Goal: Task Accomplishment & Management: Complete application form

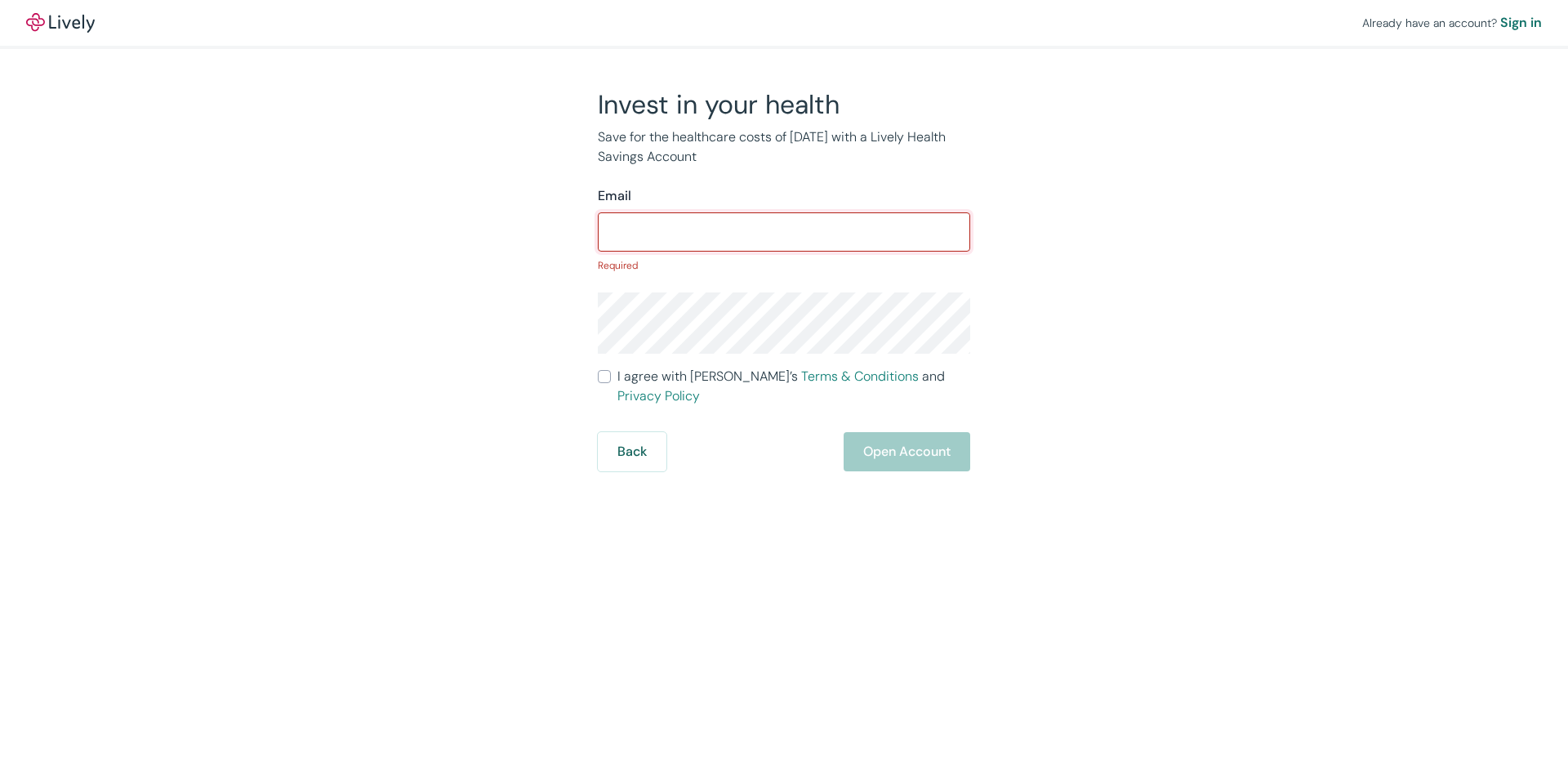
click at [647, 241] on input "Email" at bounding box center [784, 231] width 373 height 33
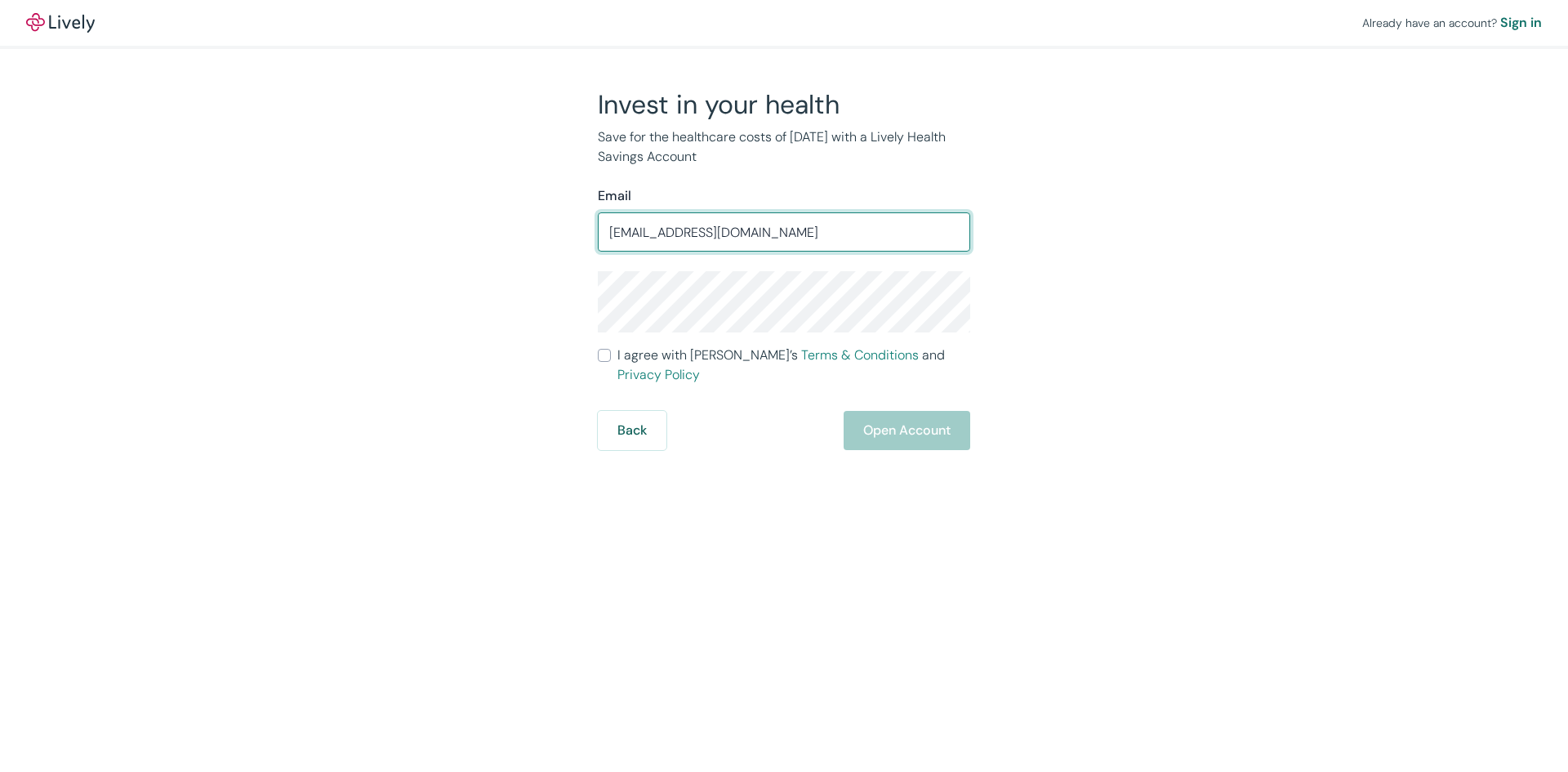
type input "[EMAIL_ADDRESS][DOMAIN_NAME]"
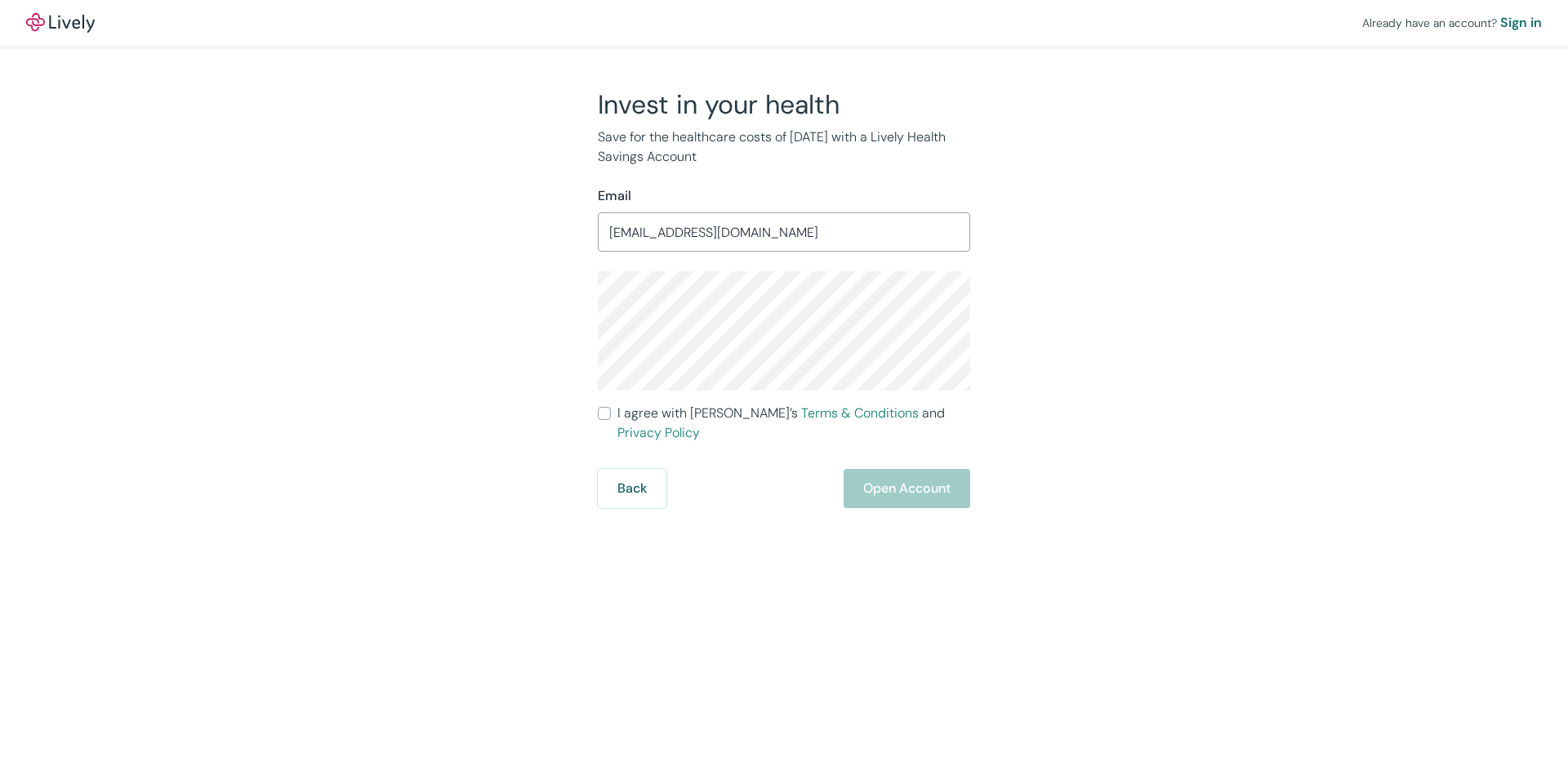
click at [600, 412] on input "I agree with Lively’s Terms & Conditions and Privacy Policy" at bounding box center [604, 413] width 13 height 13
checkbox input "true"
click at [918, 469] on button "Open Account" at bounding box center [907, 489] width 127 height 39
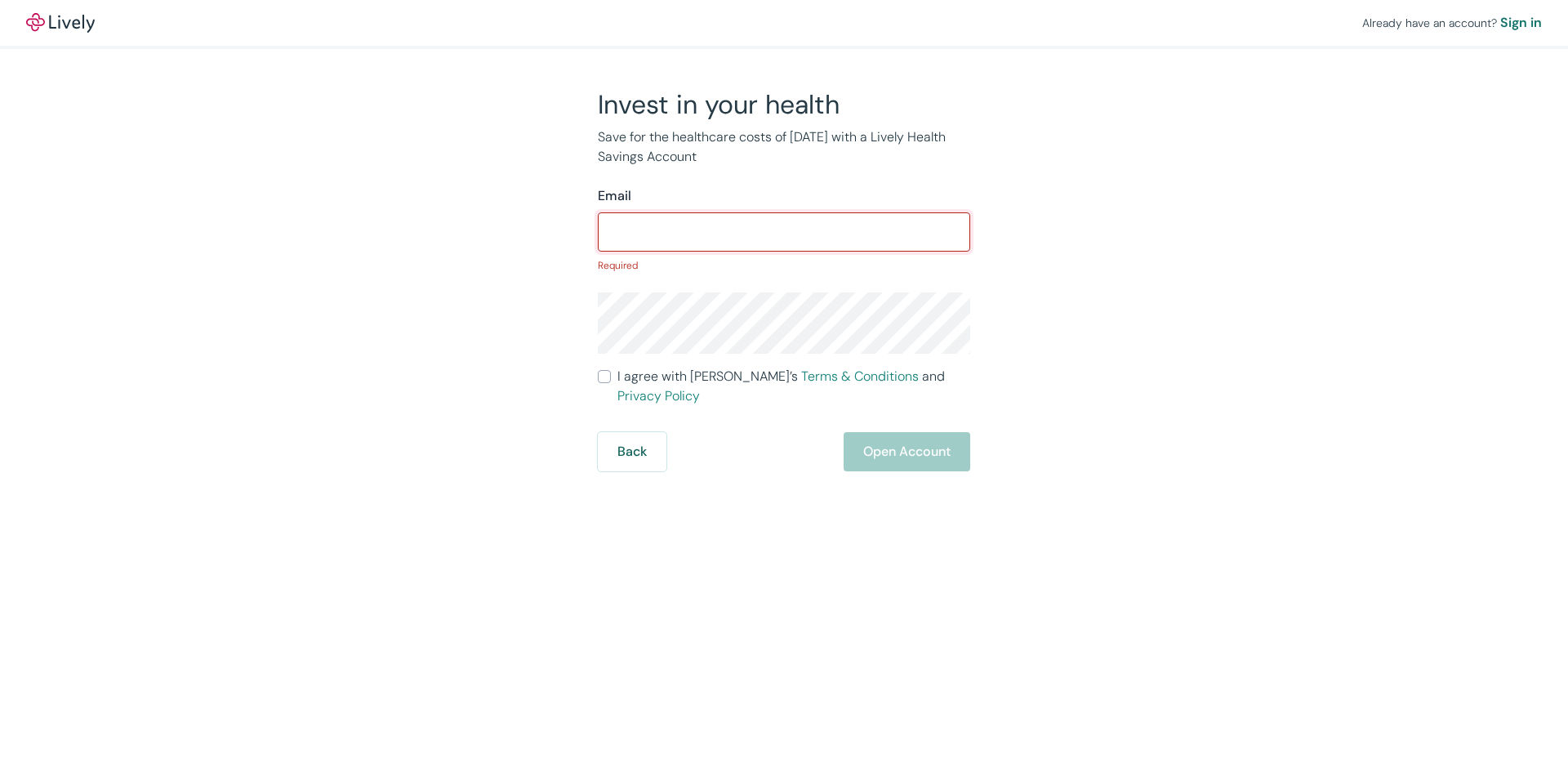
click at [633, 230] on input "Email" at bounding box center [784, 231] width 373 height 33
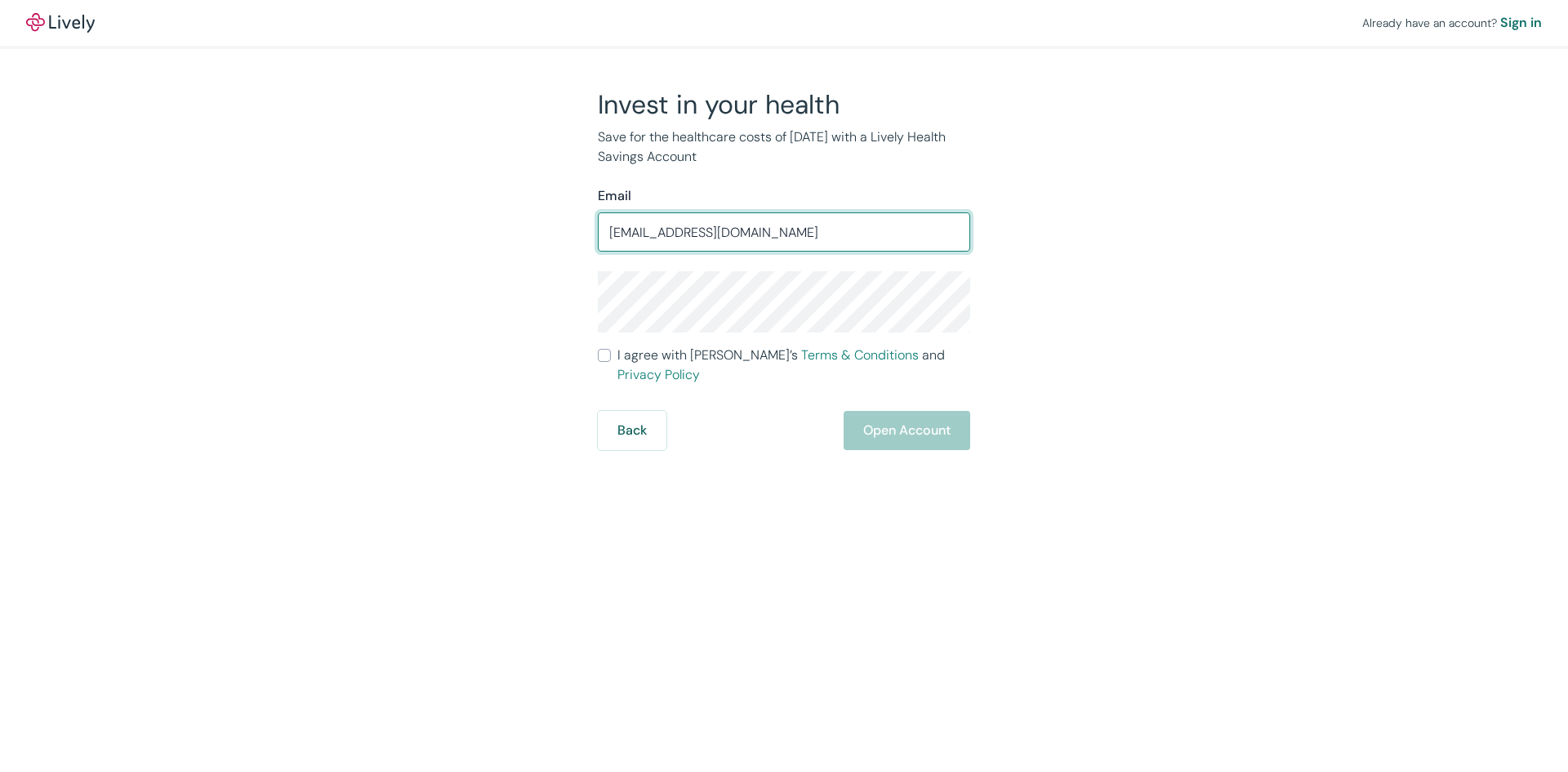
type input "[EMAIL_ADDRESS][DOMAIN_NAME]"
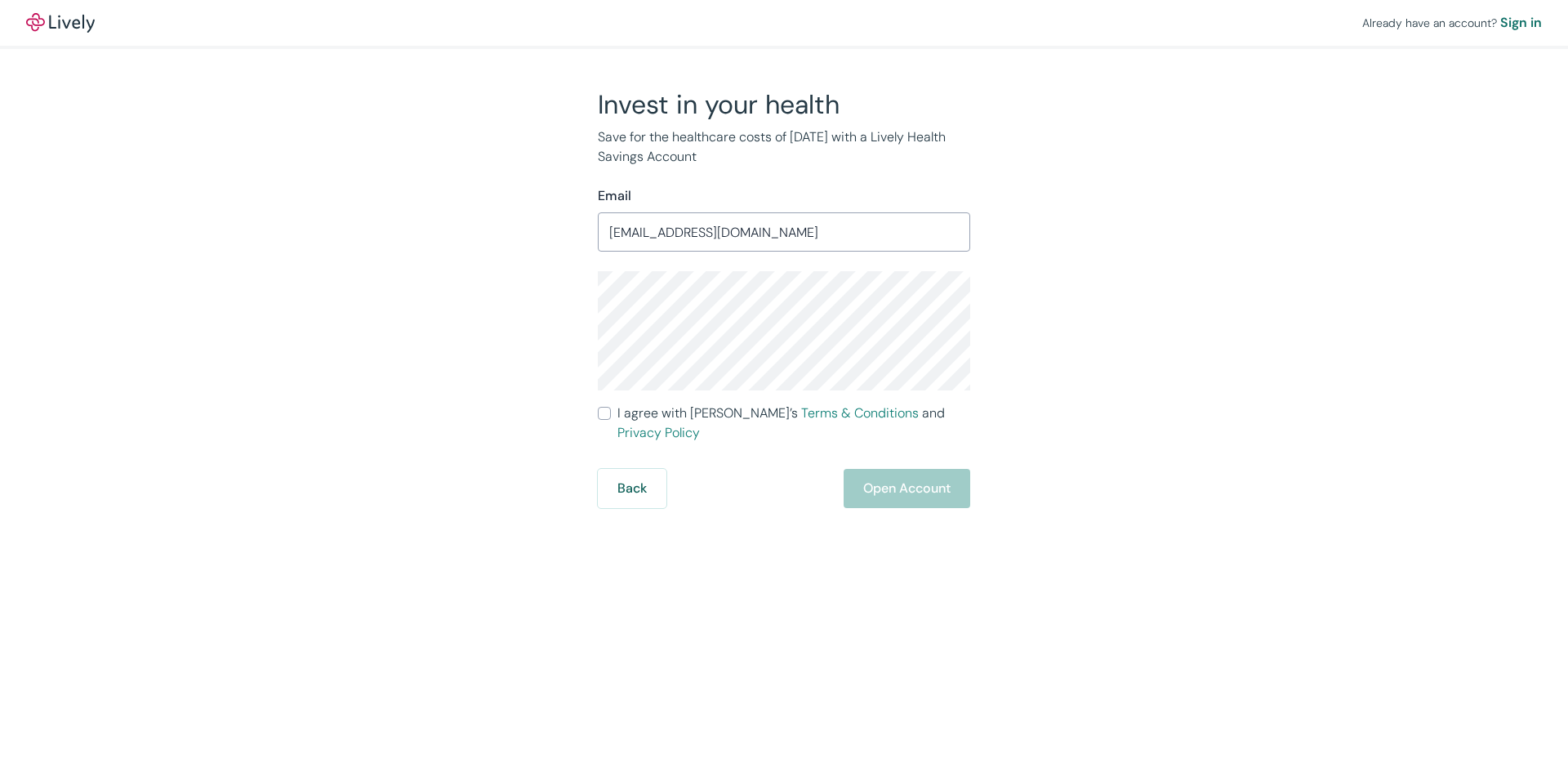
click at [601, 417] on input "I agree with Lively’s Terms & Conditions and Privacy Policy" at bounding box center [604, 413] width 13 height 13
checkbox input "true"
click at [899, 469] on button "Open Account" at bounding box center [907, 489] width 127 height 39
